Goal: Find specific page/section: Find specific page/section

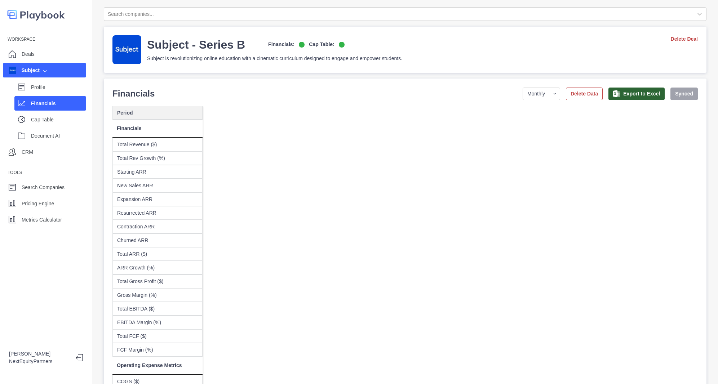
select select "monthly"
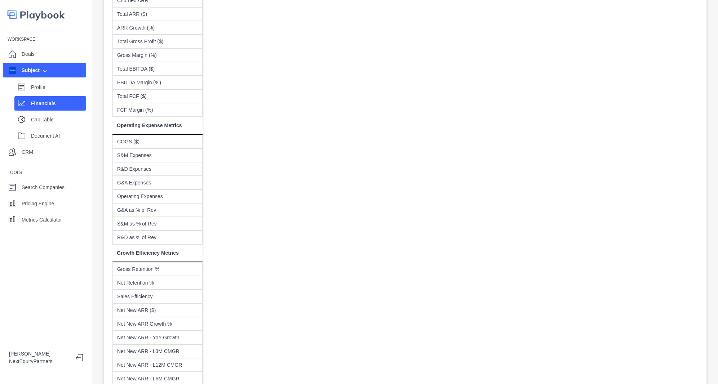
scroll to position [0, 3314]
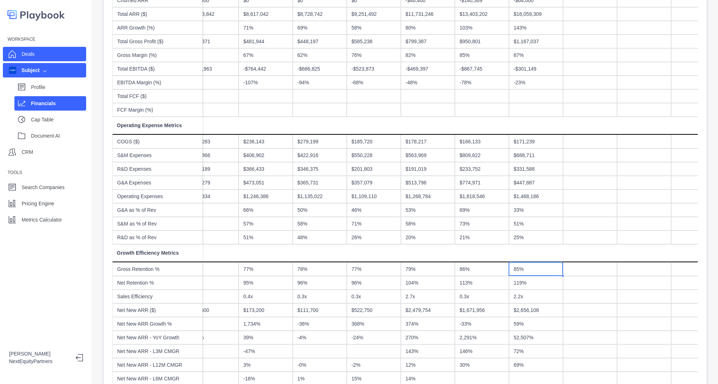
click at [43, 53] on div "Deals" at bounding box center [44, 54] width 83 height 14
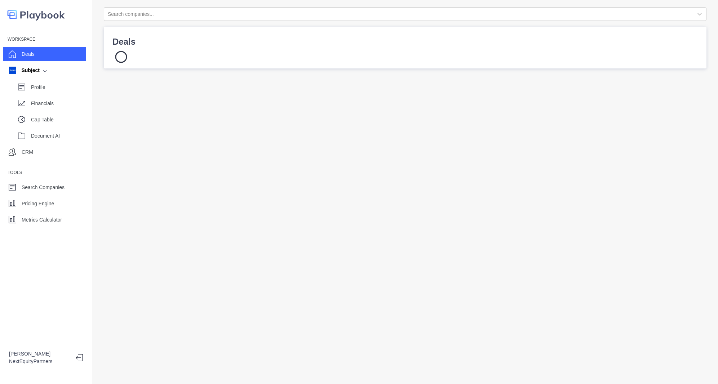
click at [79, 258] on div "Workspace Deals Subject Profile Financials Cap Table Document AI CRM Tools Sear…" at bounding box center [46, 192] width 92 height 384
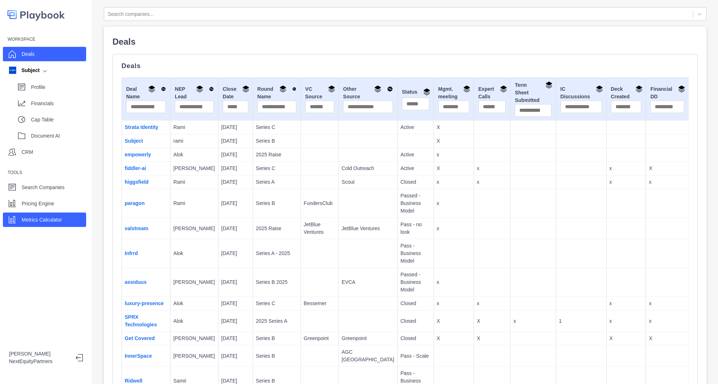
click at [60, 218] on p "Metrics Calculator" at bounding box center [42, 220] width 40 height 8
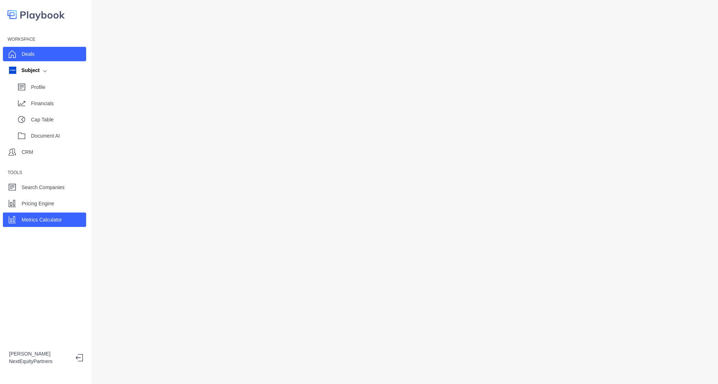
click at [43, 52] on div "Deals" at bounding box center [44, 54] width 83 height 14
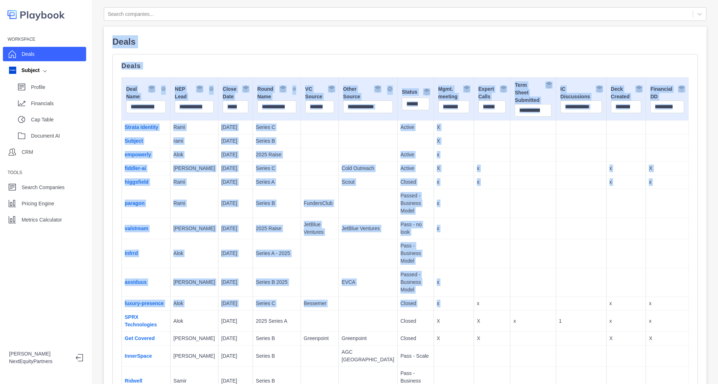
drag, startPoint x: 107, startPoint y: 40, endPoint x: 448, endPoint y: 300, distance: 428.5
click at [474, 300] on td "x" at bounding box center [492, 304] width 36 height 14
drag, startPoint x: 448, startPoint y: 300, endPoint x: 156, endPoint y: 16, distance: 407.1
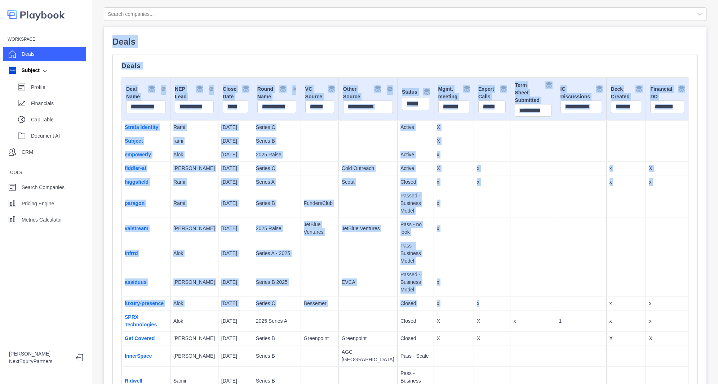
click at [345, 191] on td at bounding box center [367, 203] width 59 height 29
drag, startPoint x: 522, startPoint y: 304, endPoint x: 295, endPoint y: 135, distance: 282.9
click at [437, 226] on p "x" at bounding box center [454, 229] width 34 height 8
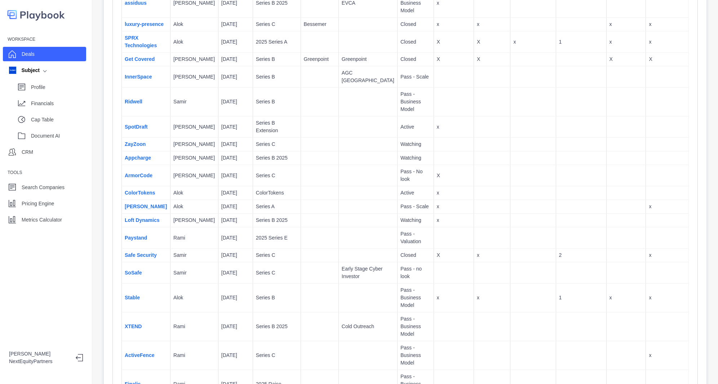
scroll to position [278, 0]
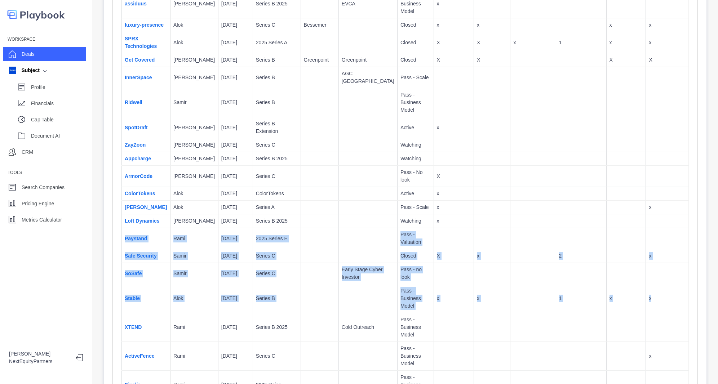
drag, startPoint x: 648, startPoint y: 265, endPoint x: 548, endPoint y: 188, distance: 126.4
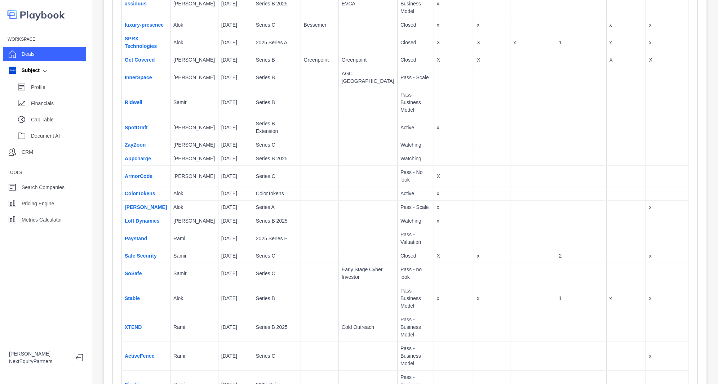
click at [555, 214] on td at bounding box center [580, 221] width 50 height 14
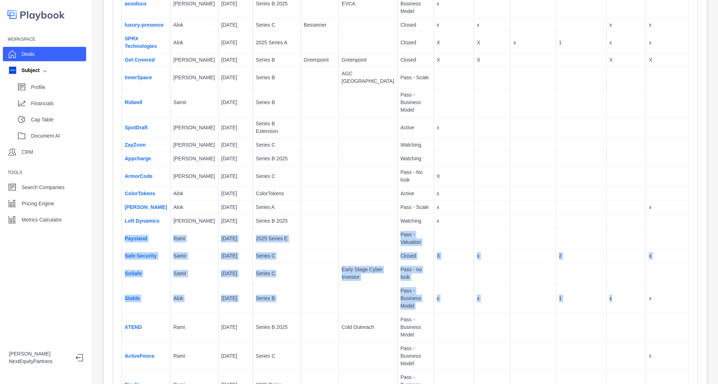
drag, startPoint x: 548, startPoint y: 188, endPoint x: 625, endPoint y: 272, distance: 114.5
click at [625, 284] on td "x" at bounding box center [626, 298] width 40 height 29
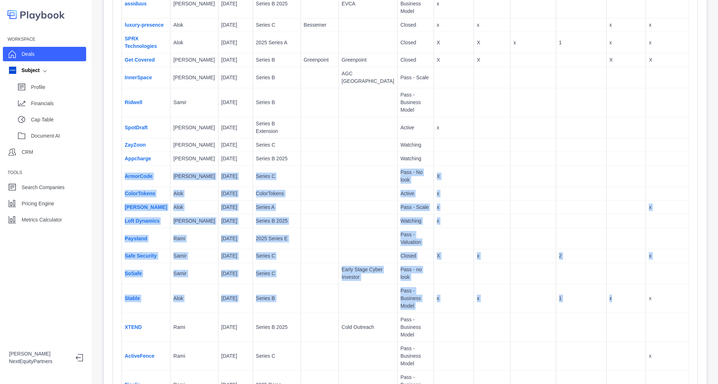
drag, startPoint x: 625, startPoint y: 272, endPoint x: 502, endPoint y: 139, distance: 181.5
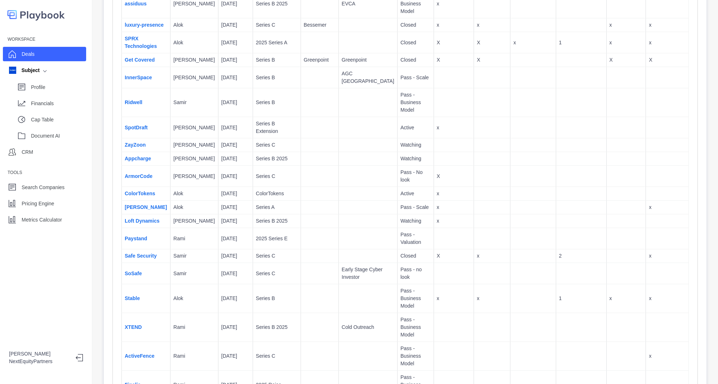
click at [510, 152] on td at bounding box center [532, 159] width 45 height 14
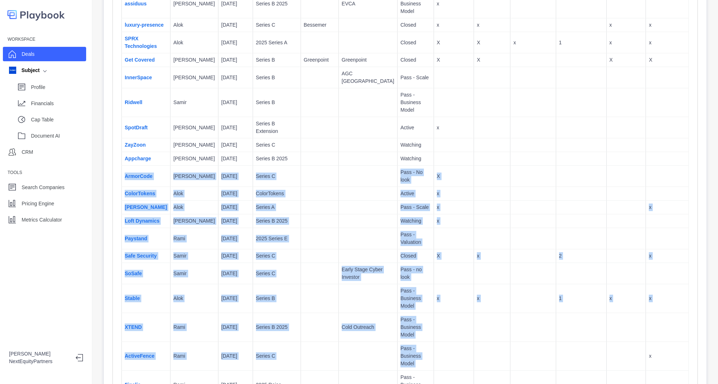
drag, startPoint x: 502, startPoint y: 139, endPoint x: 627, endPoint y: 299, distance: 202.7
click at [627, 342] on td at bounding box center [626, 356] width 40 height 29
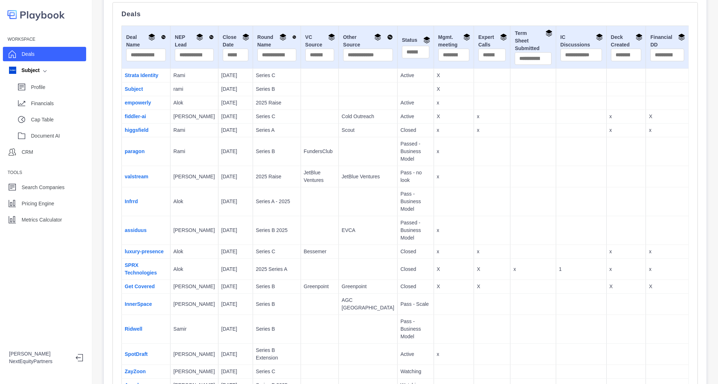
scroll to position [0, 0]
